Goal: Browse casually: Explore the website without a specific task or goal

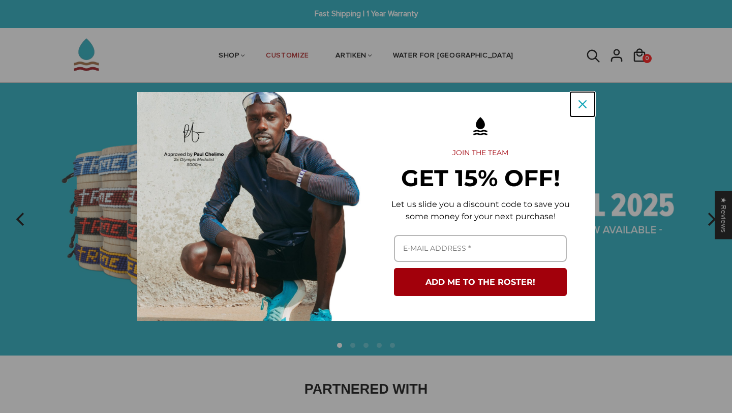
click at [576, 106] on div "Close" at bounding box center [582, 104] width 16 height 16
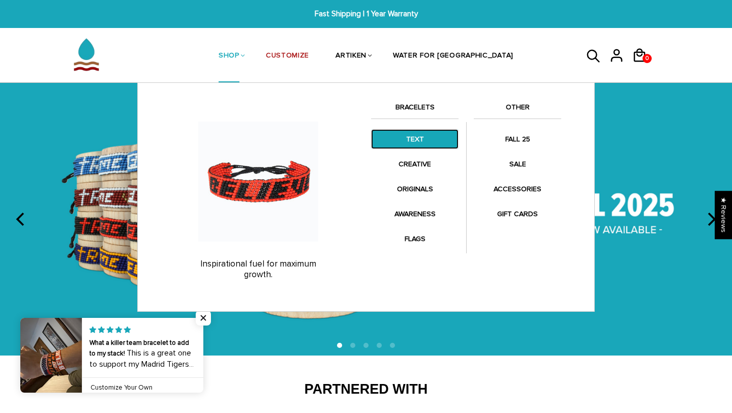
click at [438, 140] on link "TEXT" at bounding box center [414, 139] width 87 height 20
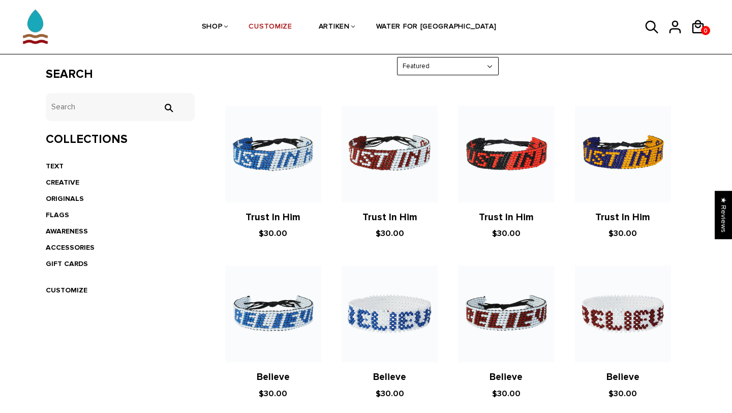
scroll to position [174, 0]
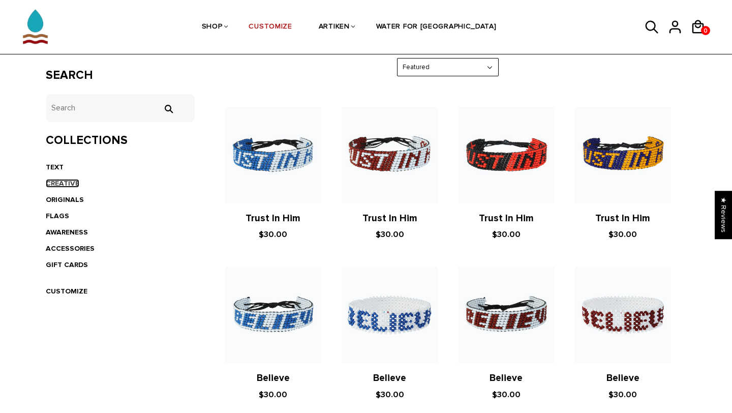
click at [73, 185] on link "CREATIVE" at bounding box center [63, 183] width 34 height 9
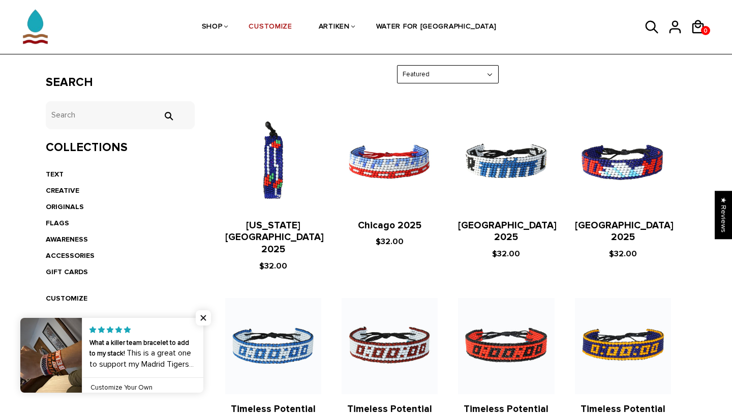
scroll to position [174, 0]
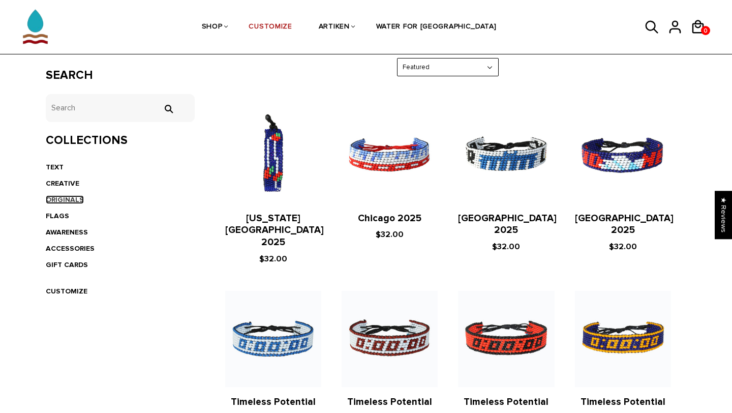
click at [58, 197] on link "ORIGINALS" at bounding box center [65, 199] width 38 height 9
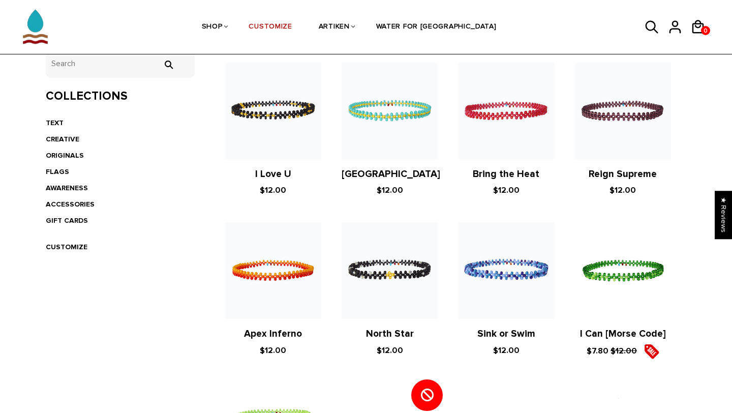
scroll to position [182, 0]
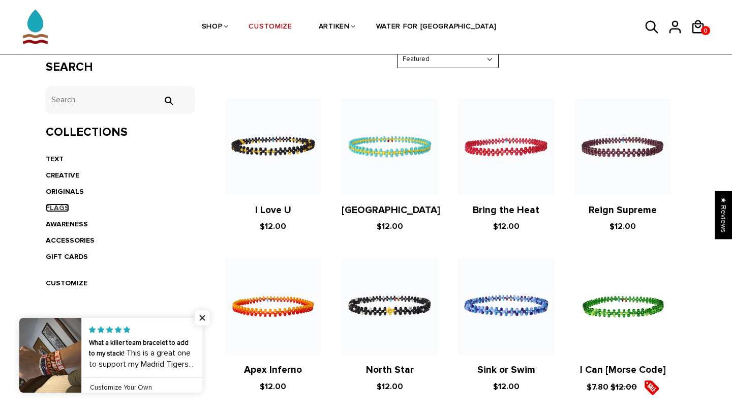
click at [58, 208] on link "FLAGS" at bounding box center [57, 207] width 23 height 9
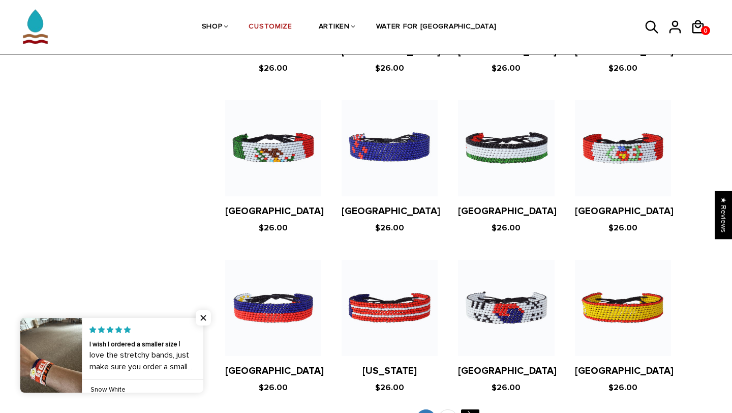
scroll to position [1896, 0]
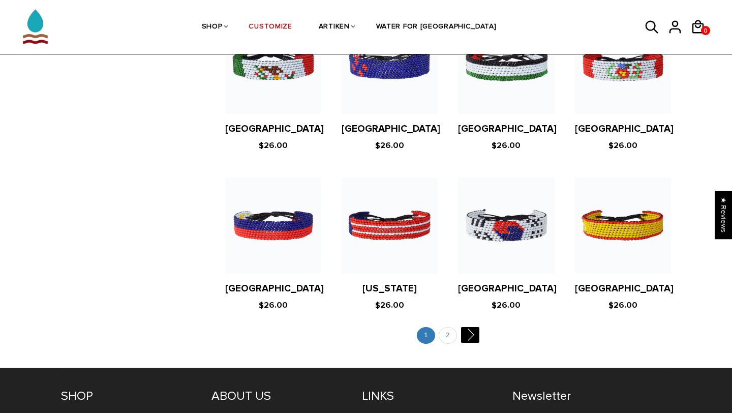
click at [457, 327] on ul "1 2 " at bounding box center [448, 337] width 477 height 20
click at [443, 327] on link "2" at bounding box center [448, 335] width 18 height 17
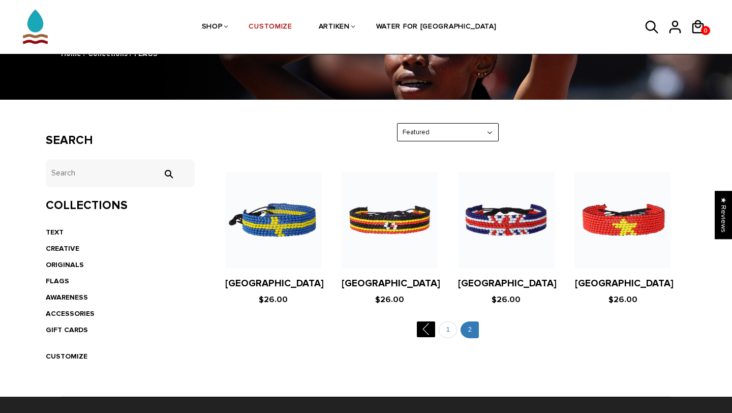
scroll to position [254, 0]
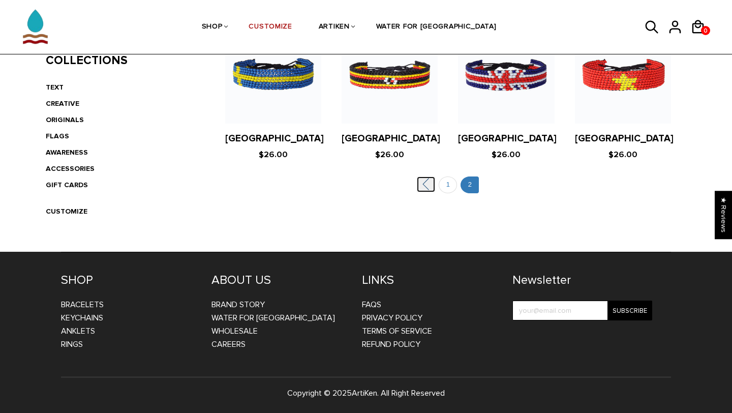
click at [429, 185] on link "" at bounding box center [426, 184] width 18 height 16
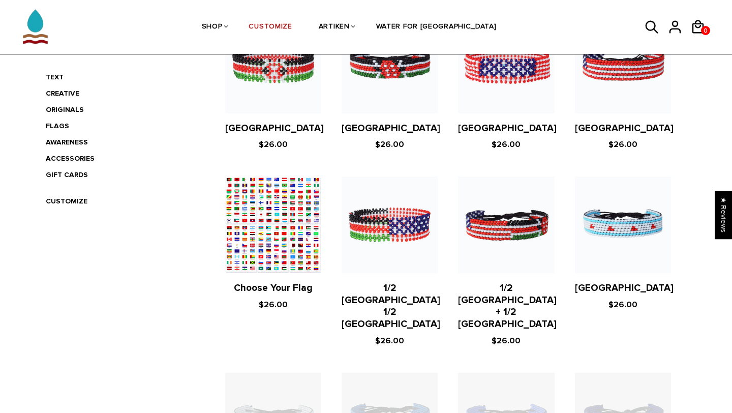
scroll to position [353, 0]
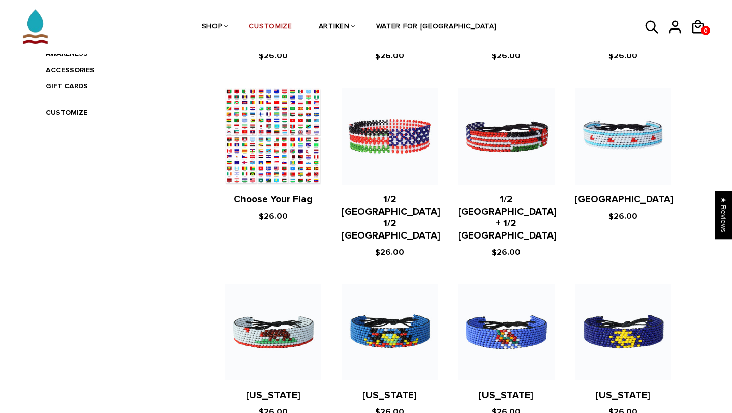
click at [270, 145] on figure at bounding box center [273, 136] width 96 height 96
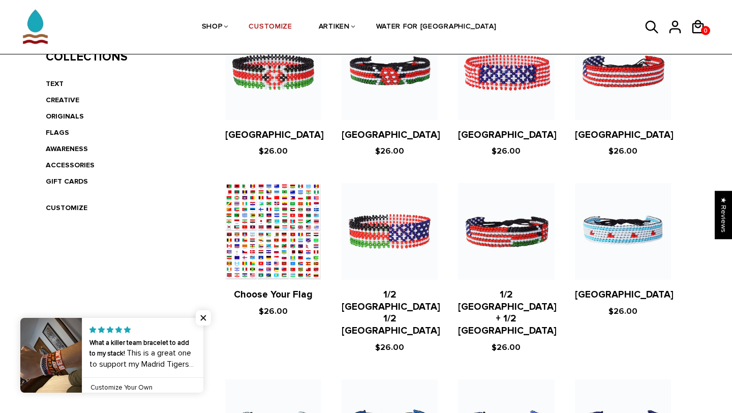
scroll to position [254, 0]
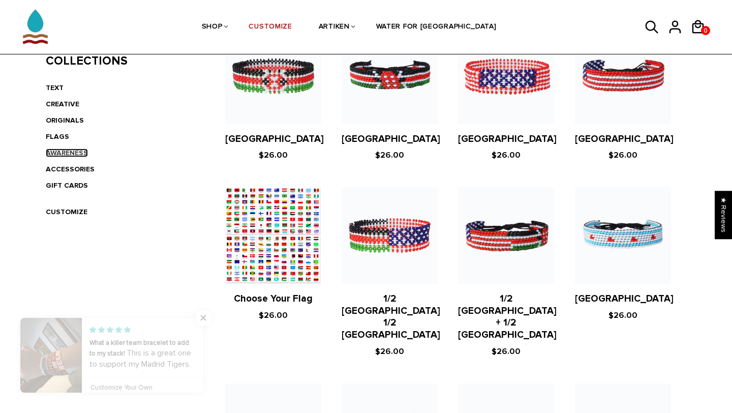
click at [65, 155] on link "AWARENESS" at bounding box center [67, 152] width 42 height 9
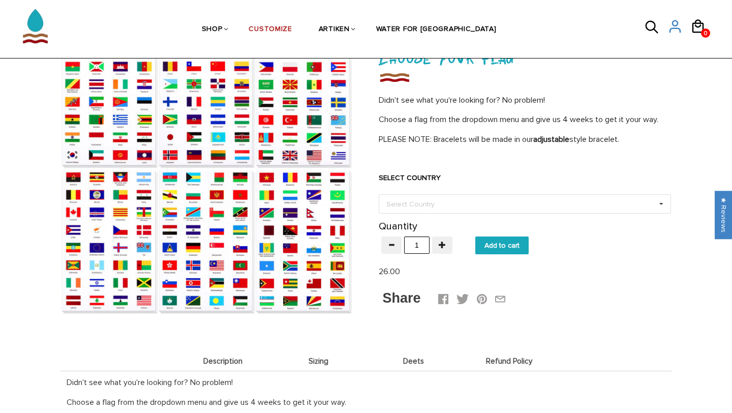
scroll to position [85, 0]
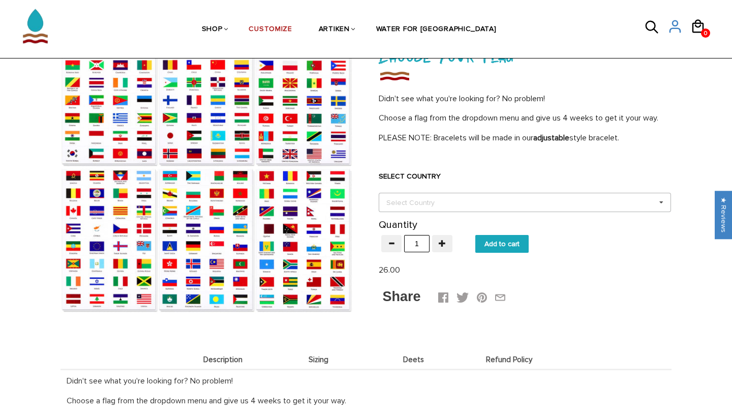
click at [415, 203] on div "Select Country" at bounding box center [417, 203] width 66 height 12
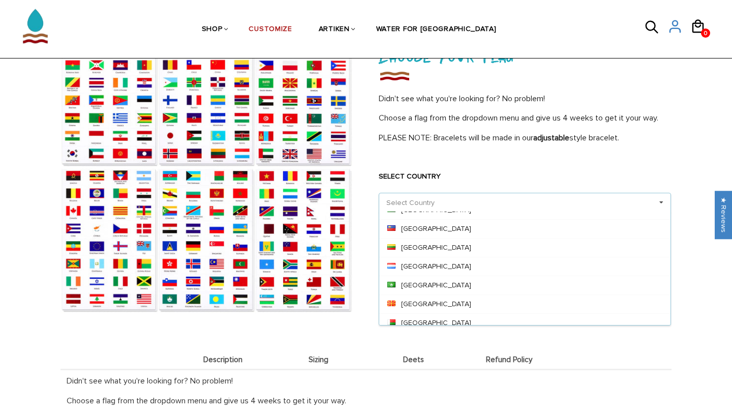
scroll to position [2860, 0]
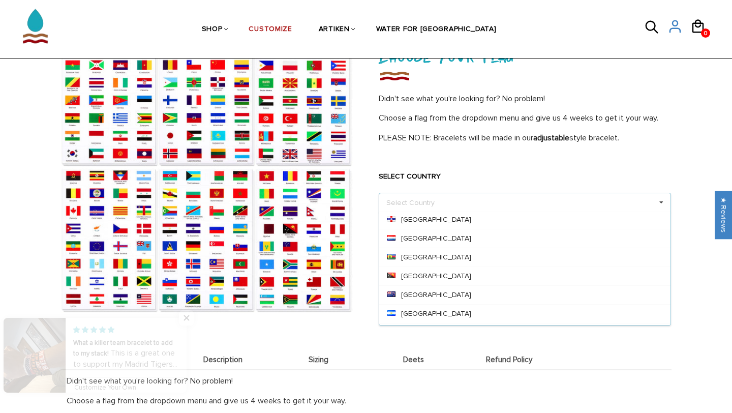
click at [498, 160] on div "SELECT COUNTRY Select Country Others Afghanistan Aland Islands Albania Algeria …" at bounding box center [525, 183] width 292 height 57
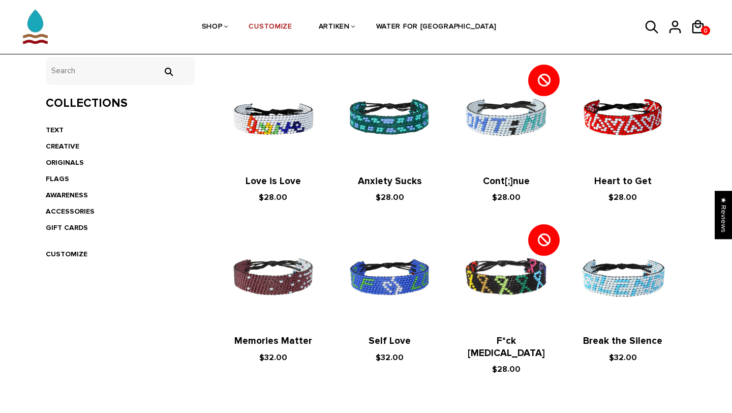
scroll to position [208, 0]
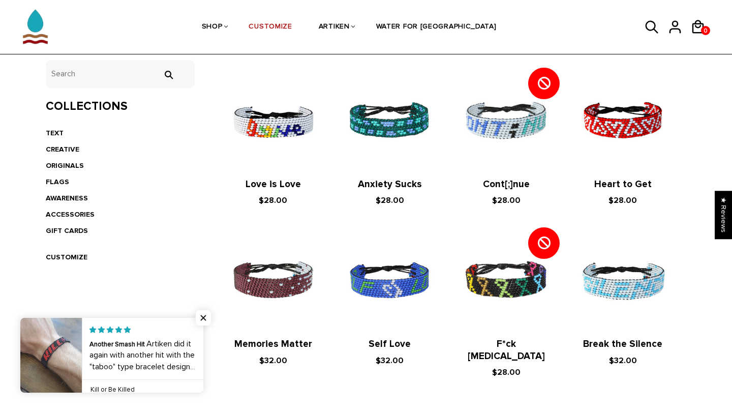
click at [203, 350] on link at bounding box center [203, 355] width 0 height 75
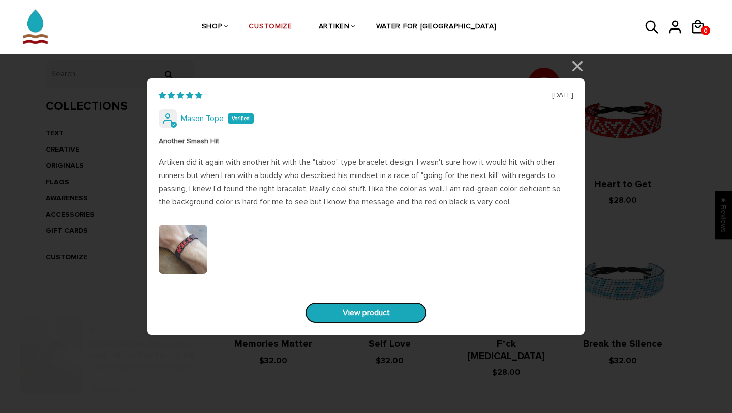
click at [356, 314] on link "View product" at bounding box center [366, 312] width 122 height 21
click at [385, 317] on link "View product" at bounding box center [366, 312] width 122 height 21
click at [372, 309] on link "View product" at bounding box center [366, 312] width 122 height 21
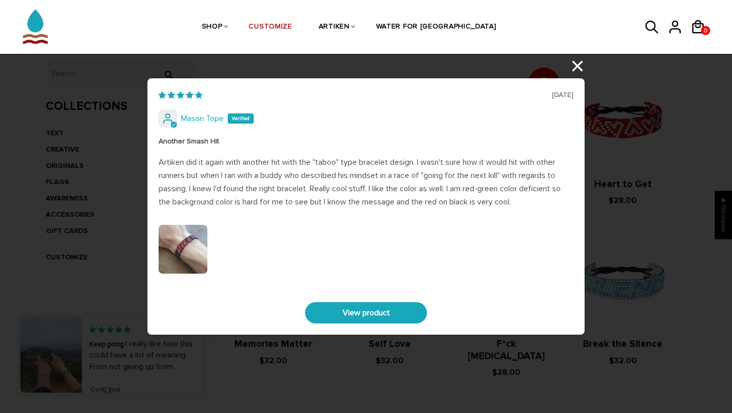
click at [575, 69] on div "06/26/2025 Mason Tope Another Smash Hit Artiken did it again with another hit w…" at bounding box center [366, 206] width 732 height 413
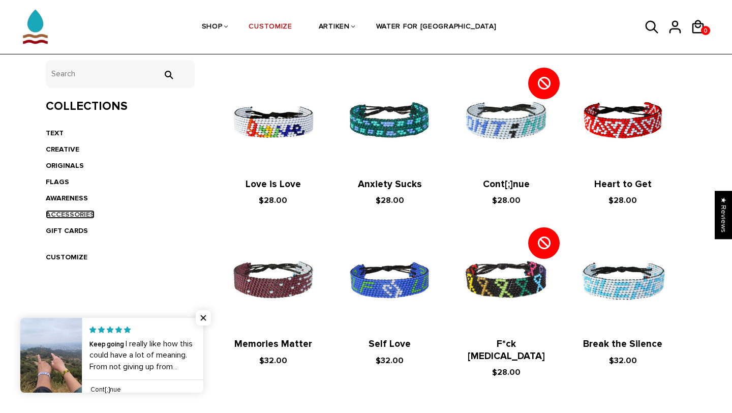
click at [70, 213] on link "ACCESSORIES" at bounding box center [70, 214] width 49 height 9
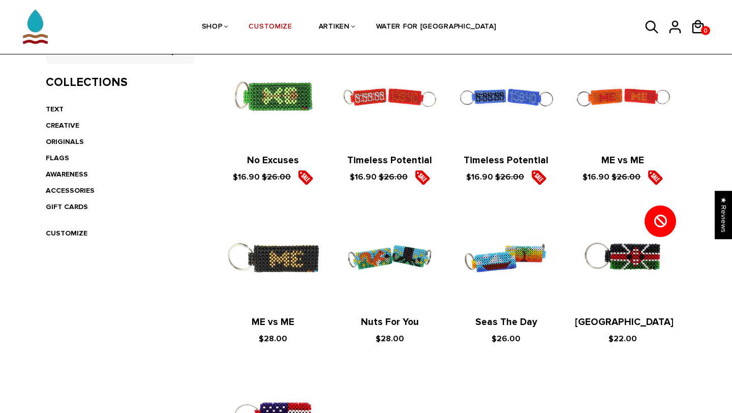
scroll to position [225, 0]
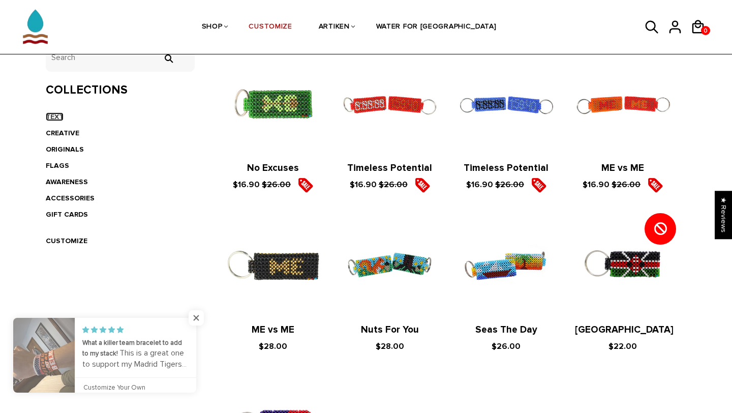
click at [56, 119] on link "TEXT" at bounding box center [55, 116] width 18 height 9
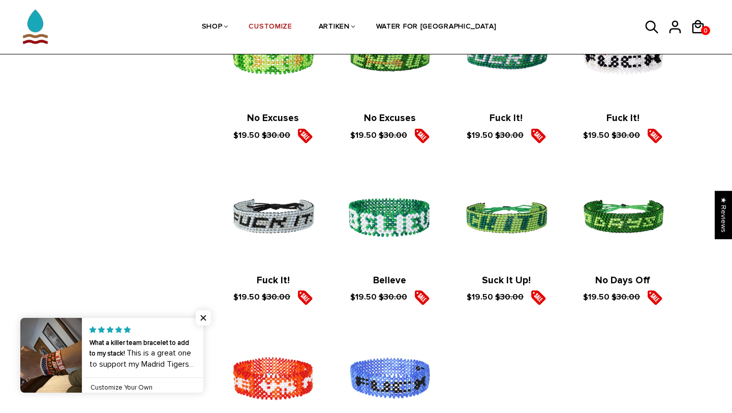
scroll to position [1226, 0]
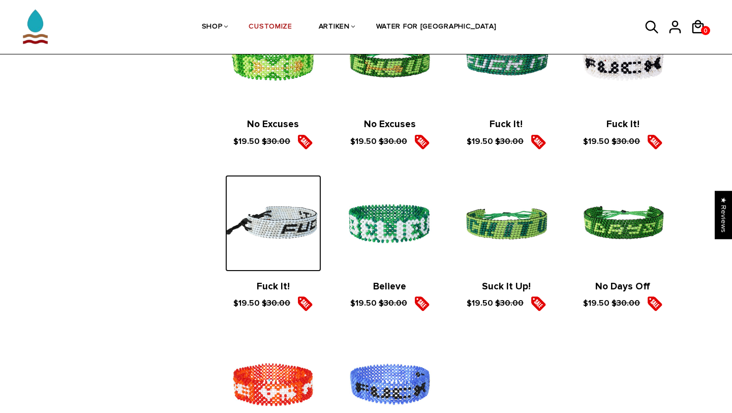
click at [272, 227] on img at bounding box center [273, 223] width 96 height 96
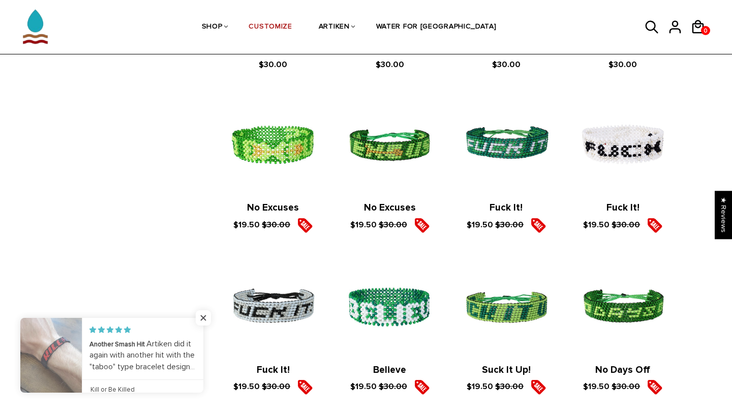
scroll to position [1136, 0]
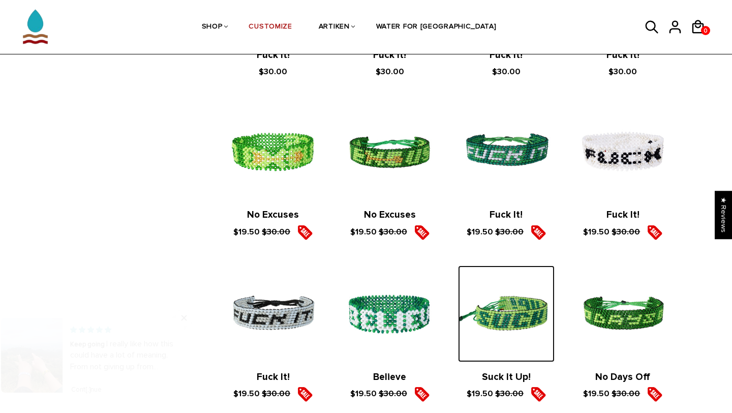
click at [523, 330] on img at bounding box center [506, 313] width 96 height 96
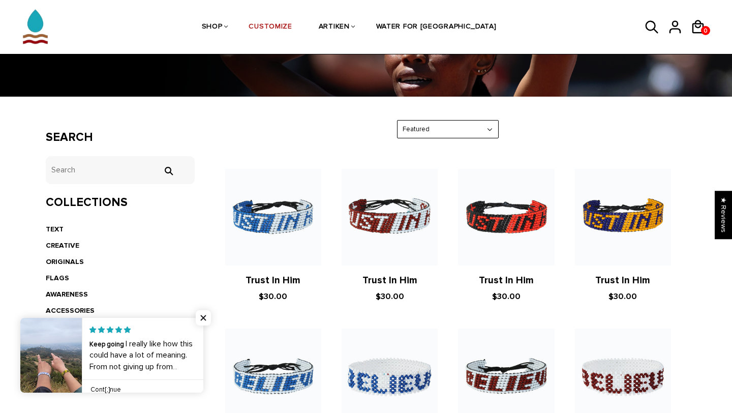
scroll to position [0, 0]
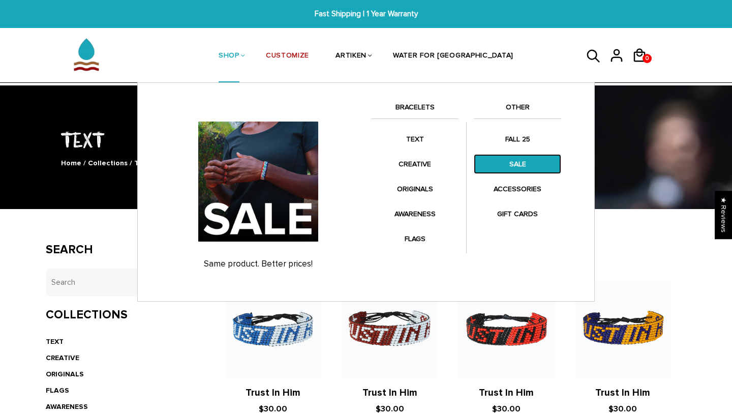
click at [499, 168] on link "SALE" at bounding box center [517, 164] width 87 height 20
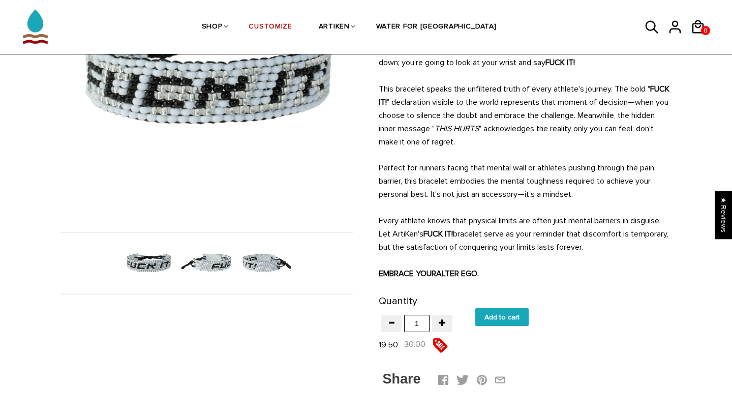
scroll to position [170, 0]
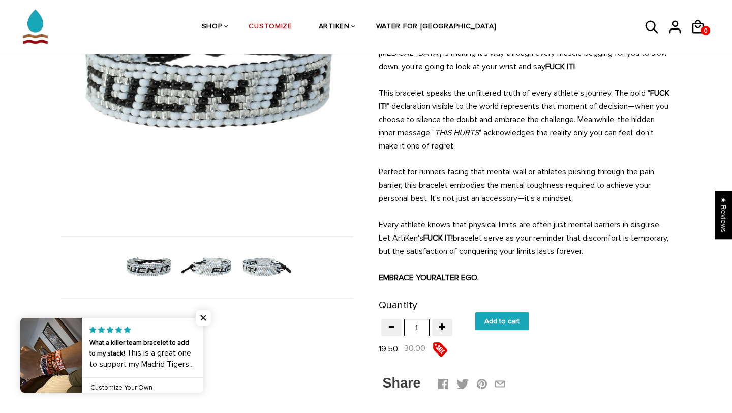
click at [219, 267] on img at bounding box center [207, 267] width 52 height 52
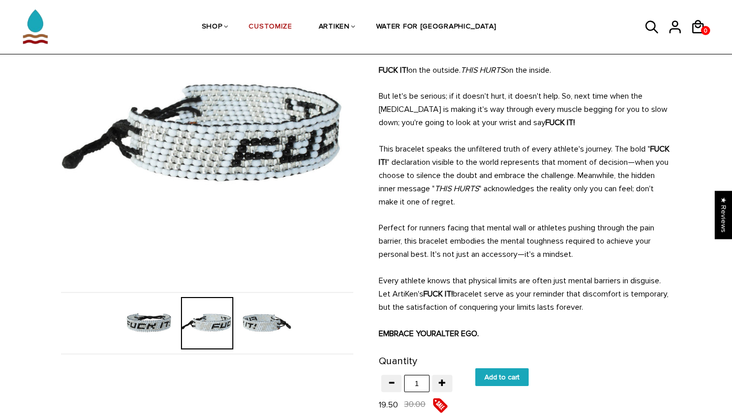
scroll to position [113, 0]
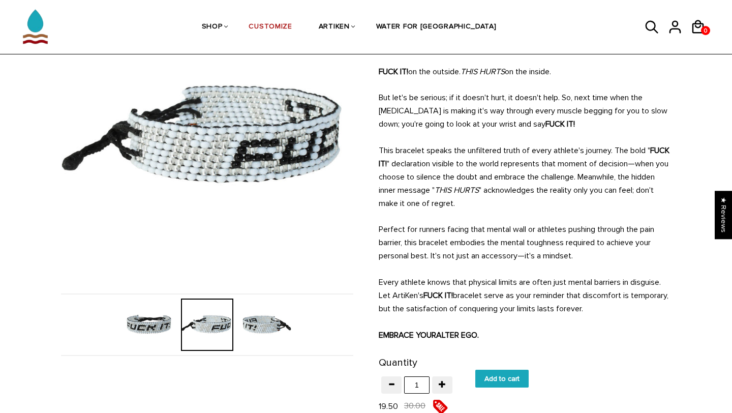
click at [273, 338] on img at bounding box center [265, 324] width 52 height 52
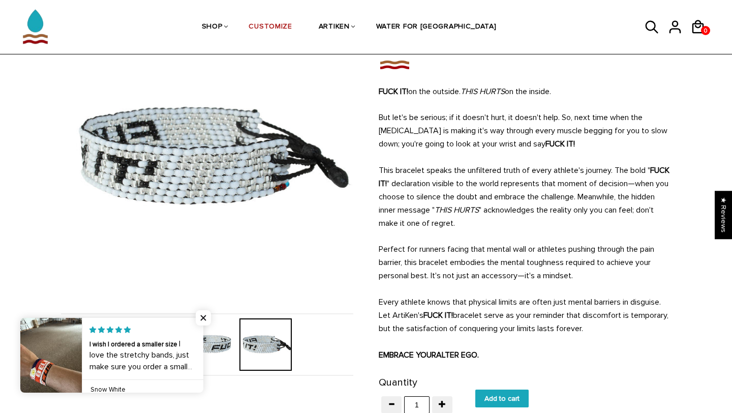
scroll to position [89, 0]
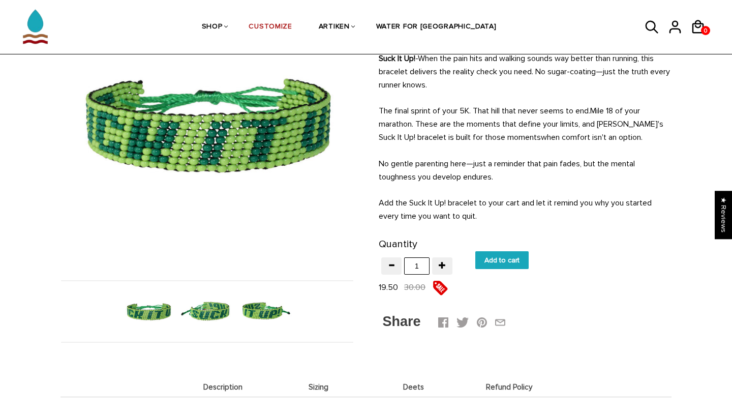
scroll to position [288, 0]
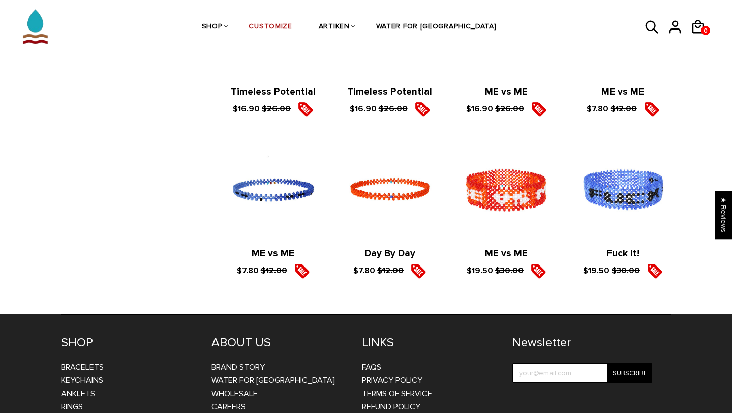
scroll to position [849, 0]
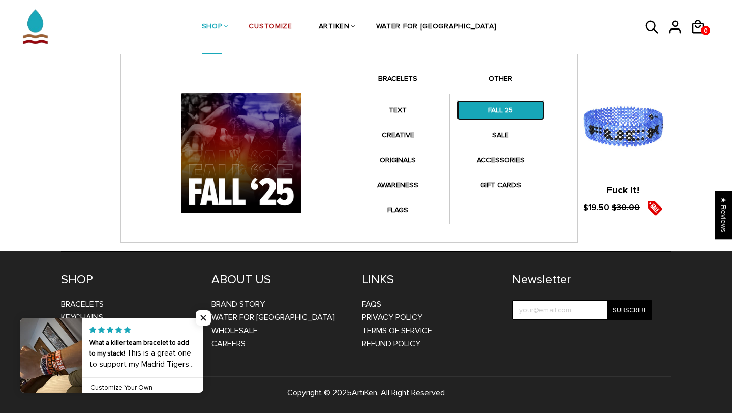
click at [486, 105] on link "FALL 25" at bounding box center [500, 110] width 87 height 20
